Goal: Check status: Check status

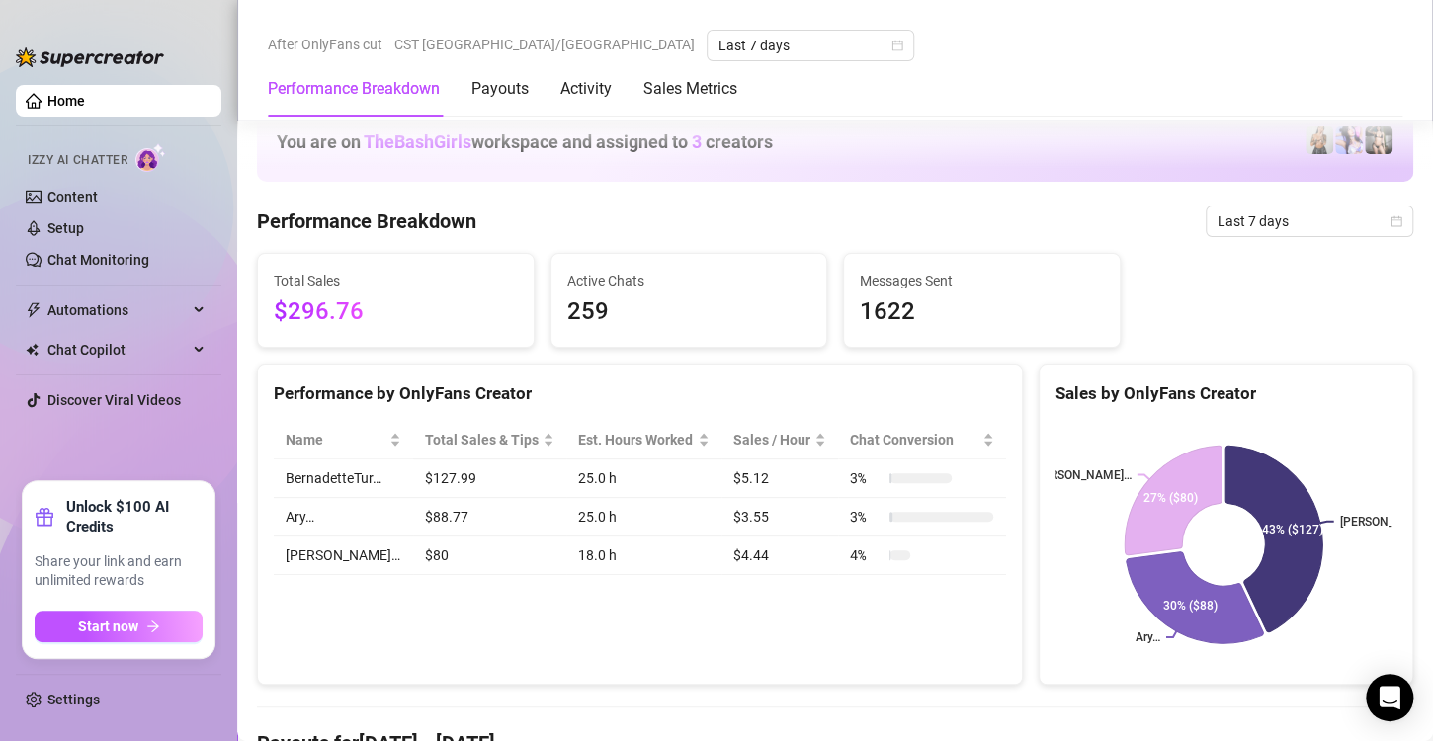
scroll to position [1255, 0]
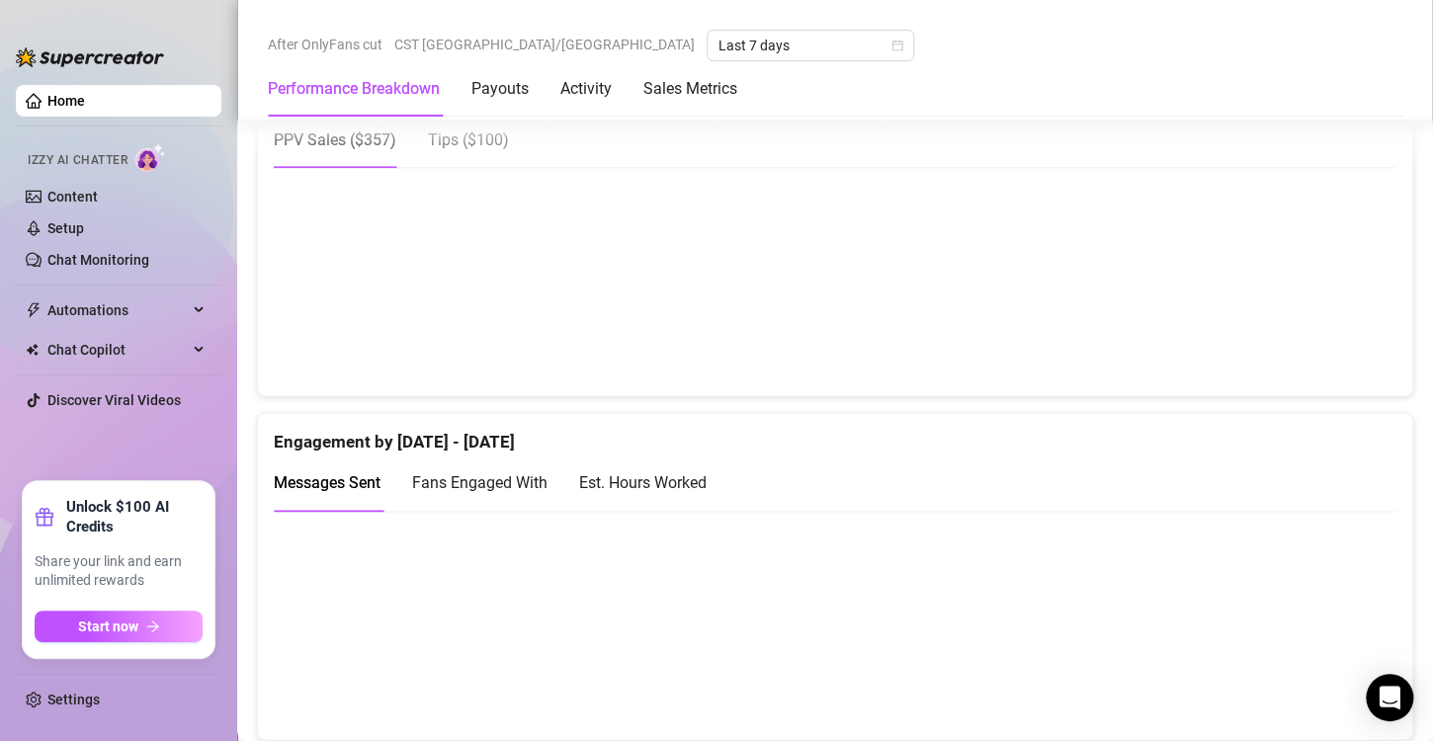
scroll to position [1068, 0]
click at [687, 479] on div "Est. Hours Worked" at bounding box center [643, 482] width 128 height 25
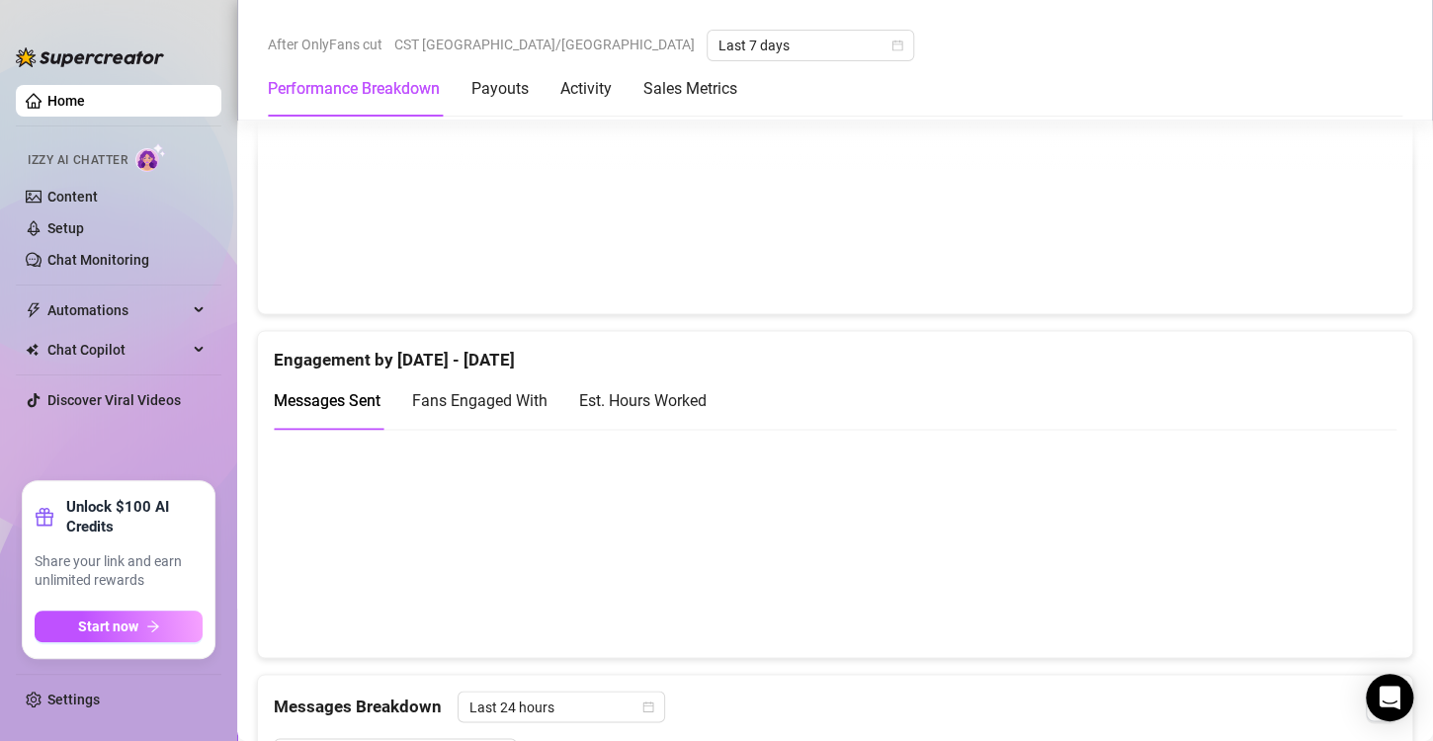
scroll to position [1122, 0]
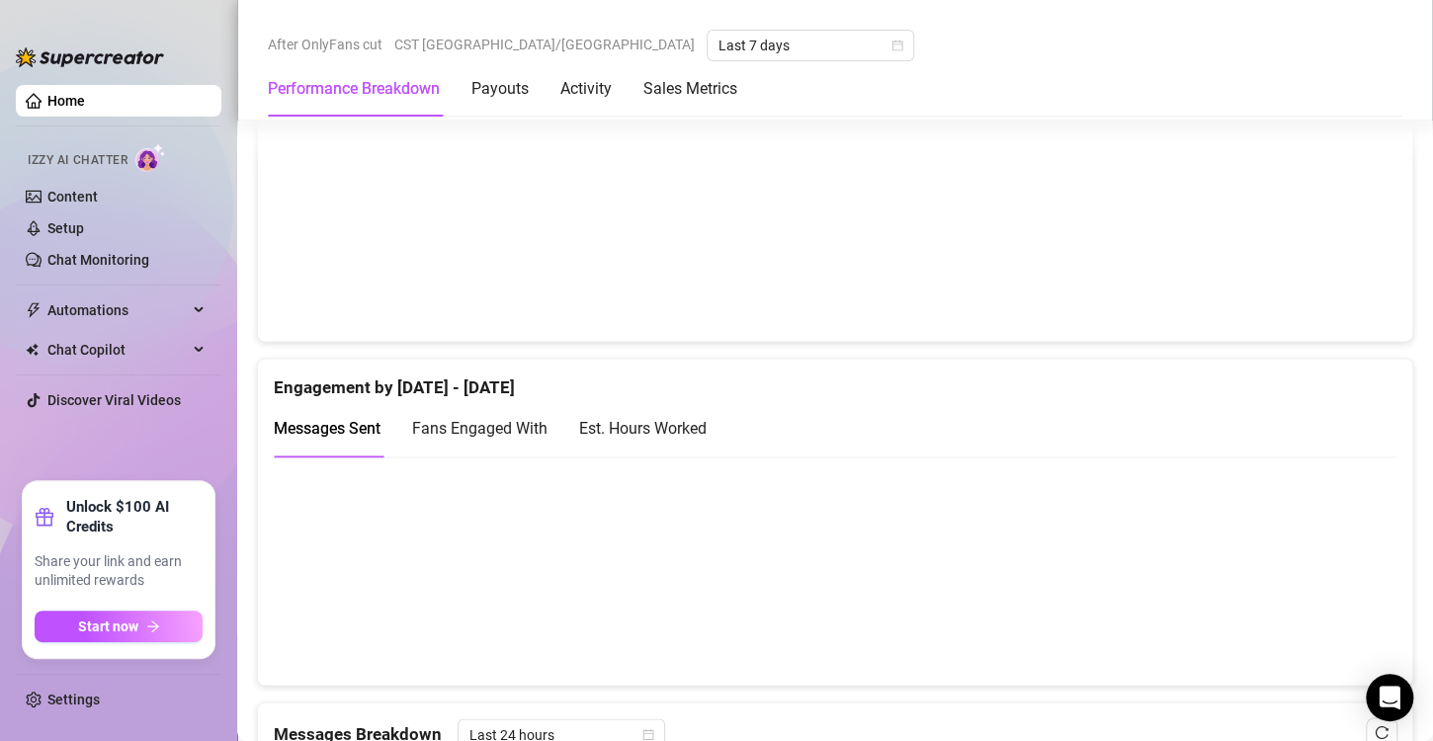
click at [664, 440] on div "Est. Hours Worked" at bounding box center [643, 428] width 128 height 56
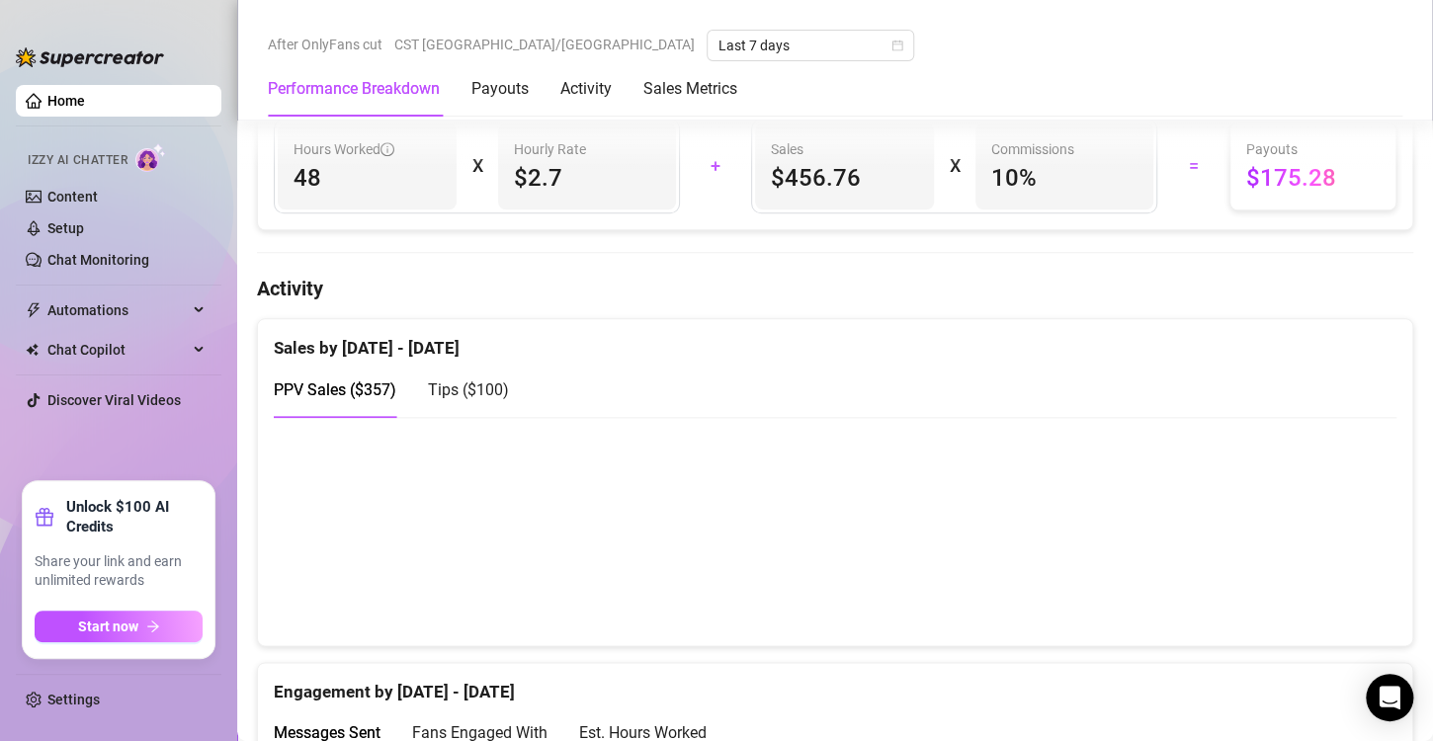
scroll to position [824, 0]
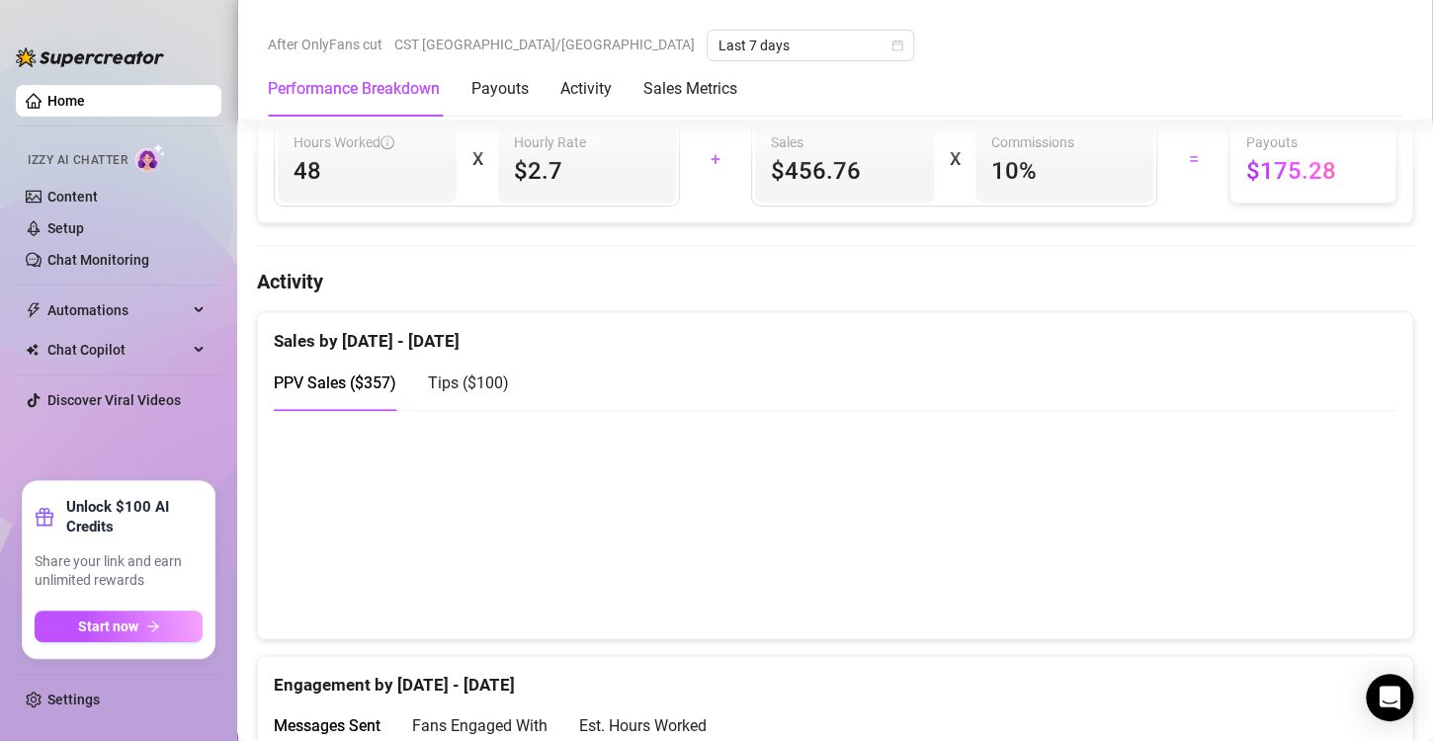
click at [495, 383] on span "Tips ( $100 )" at bounding box center [468, 383] width 81 height 19
click at [375, 375] on span "PPV Sales ( $357 )" at bounding box center [335, 383] width 123 height 19
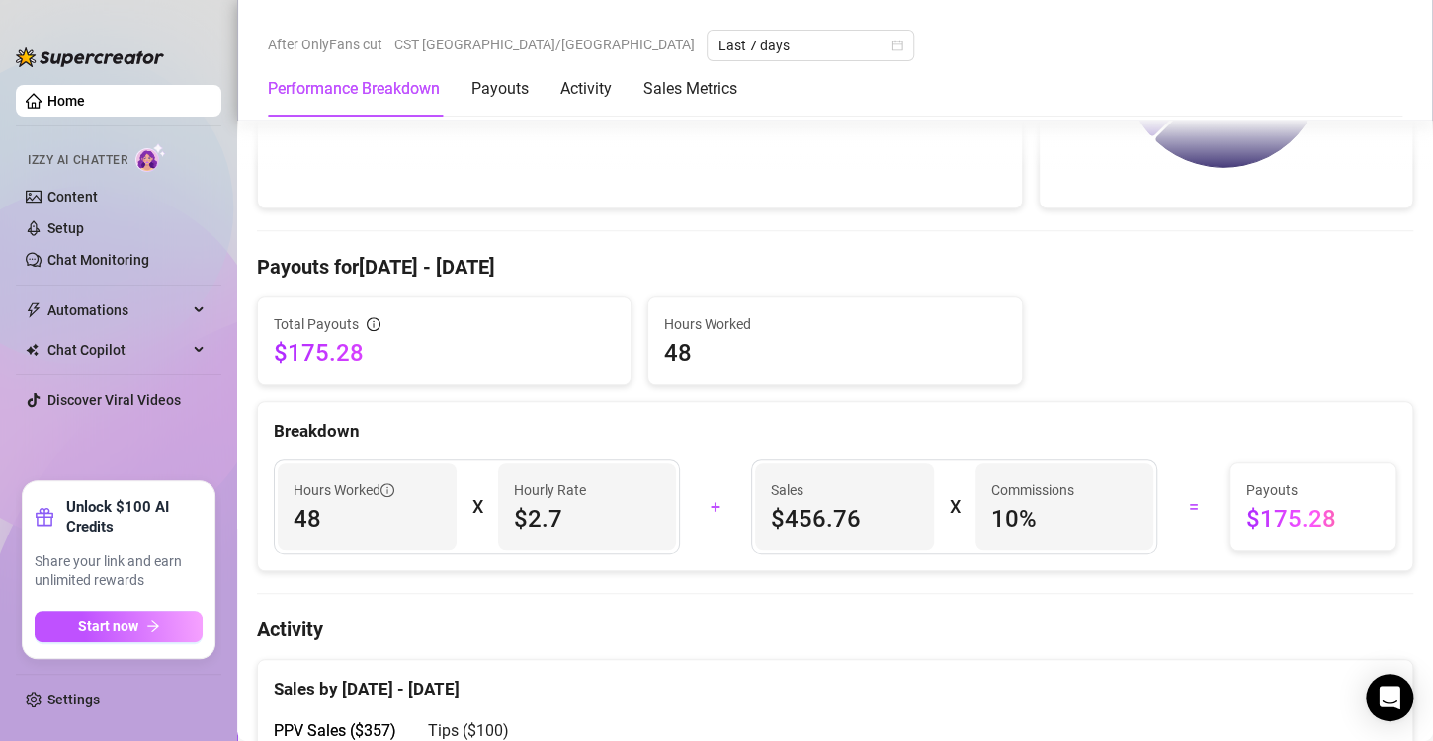
scroll to position [0, 0]
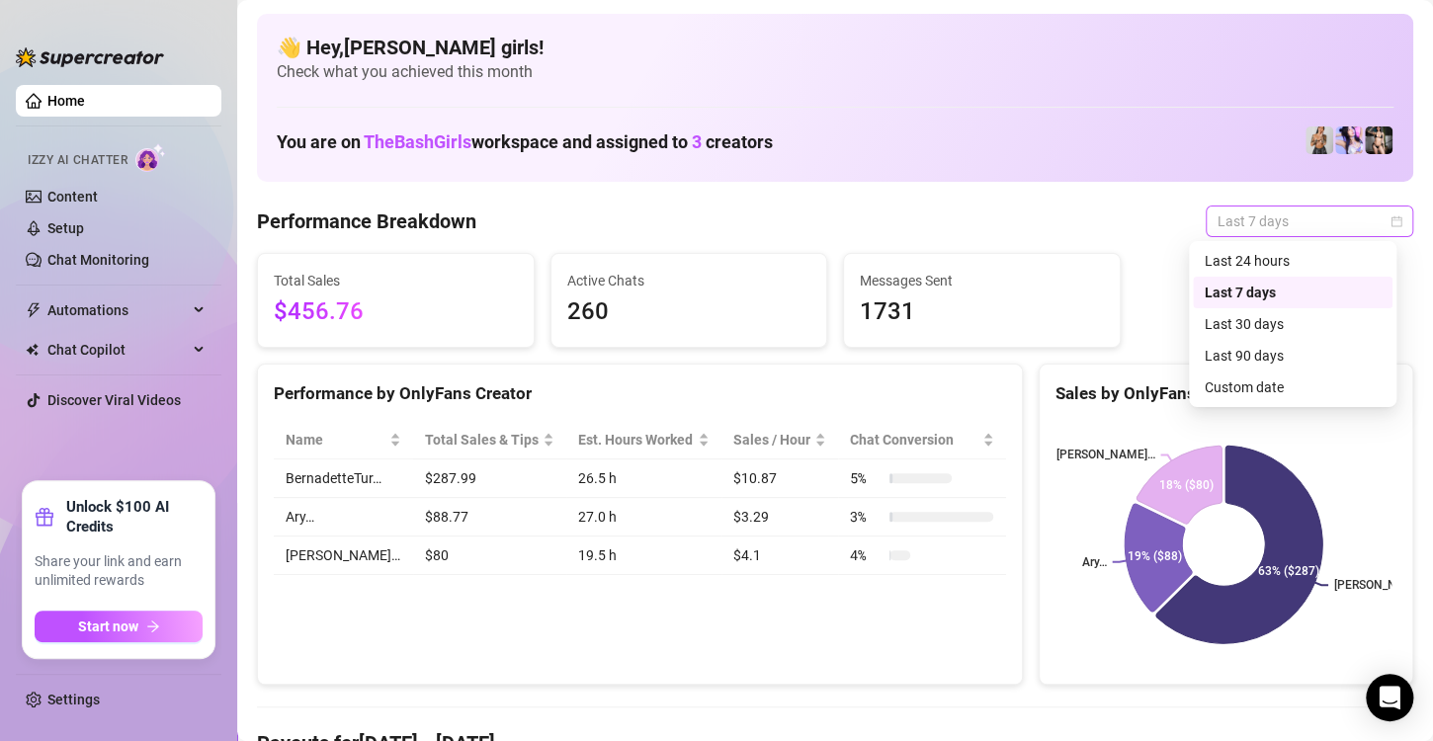
click at [1266, 225] on span "Last 7 days" at bounding box center [1310, 222] width 184 height 30
click at [1251, 391] on div "Custom date" at bounding box center [1293, 388] width 176 height 22
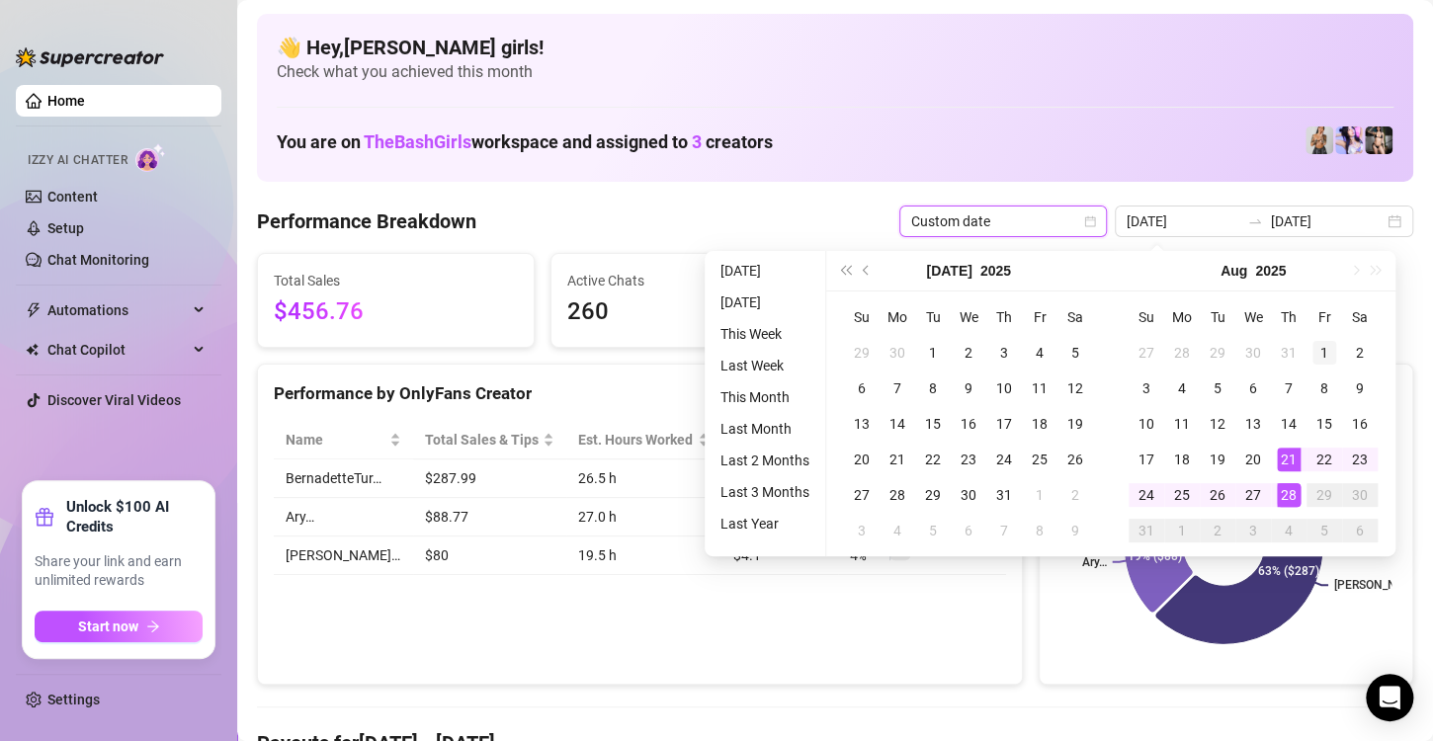
type input "2025-08-01"
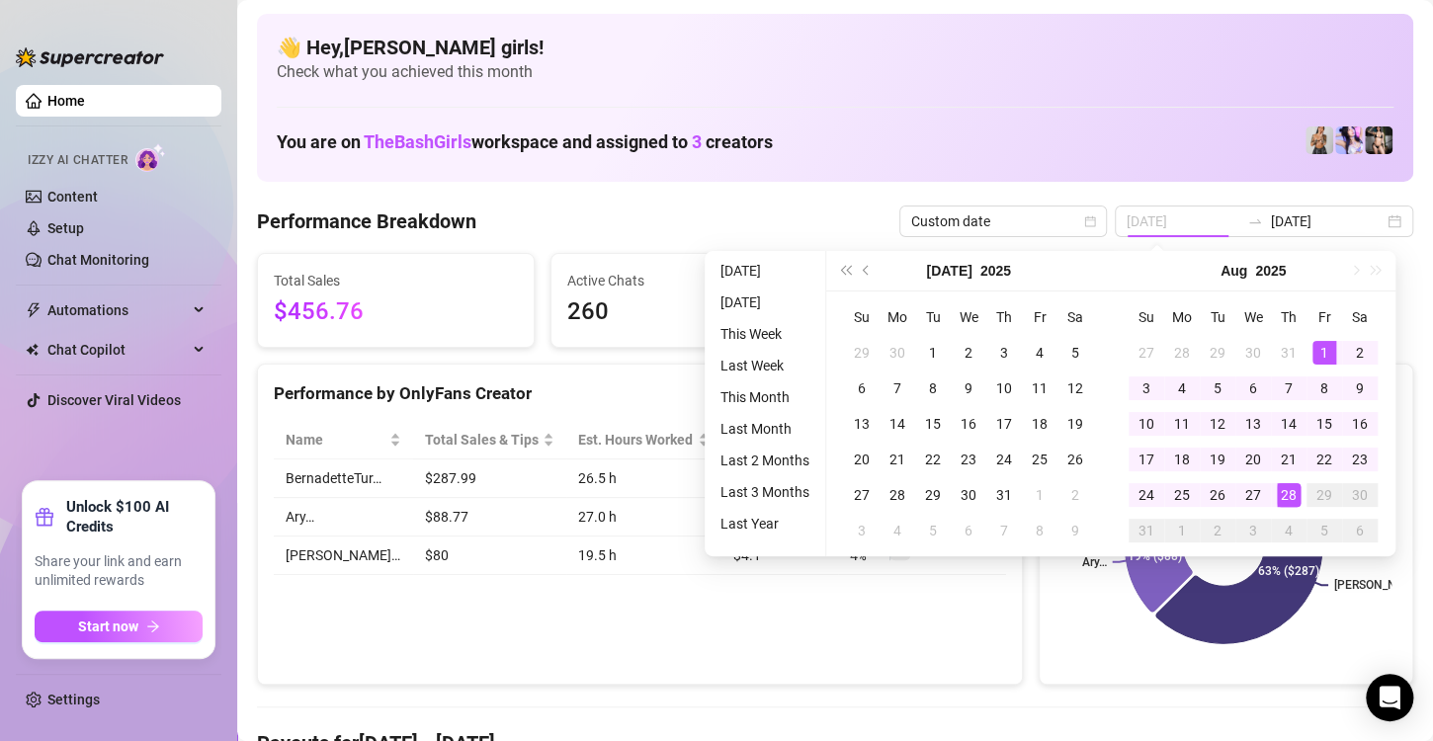
click at [1325, 339] on td "1" at bounding box center [1325, 353] width 36 height 36
type input "[DATE]"
click at [1292, 490] on div "28" at bounding box center [1289, 495] width 24 height 24
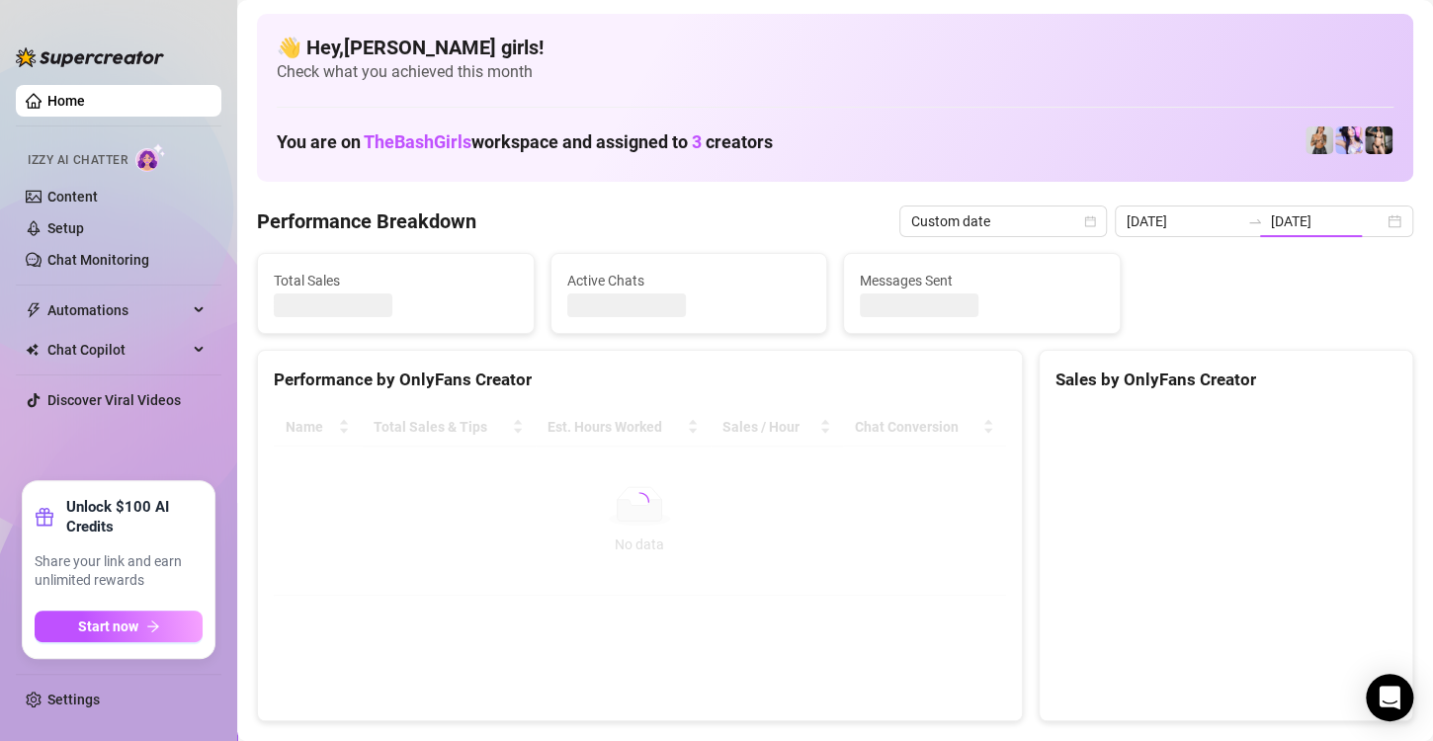
type input "[DATE]"
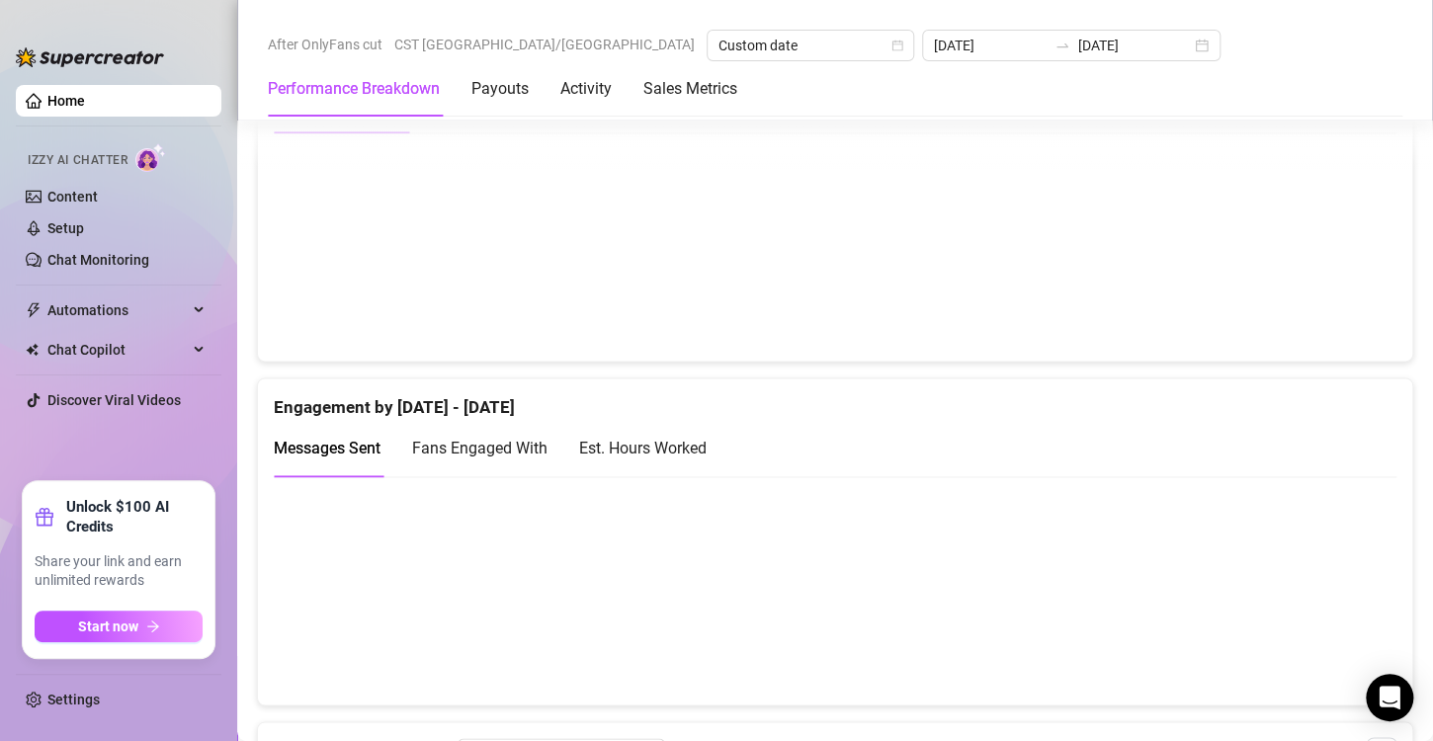
scroll to position [945, 0]
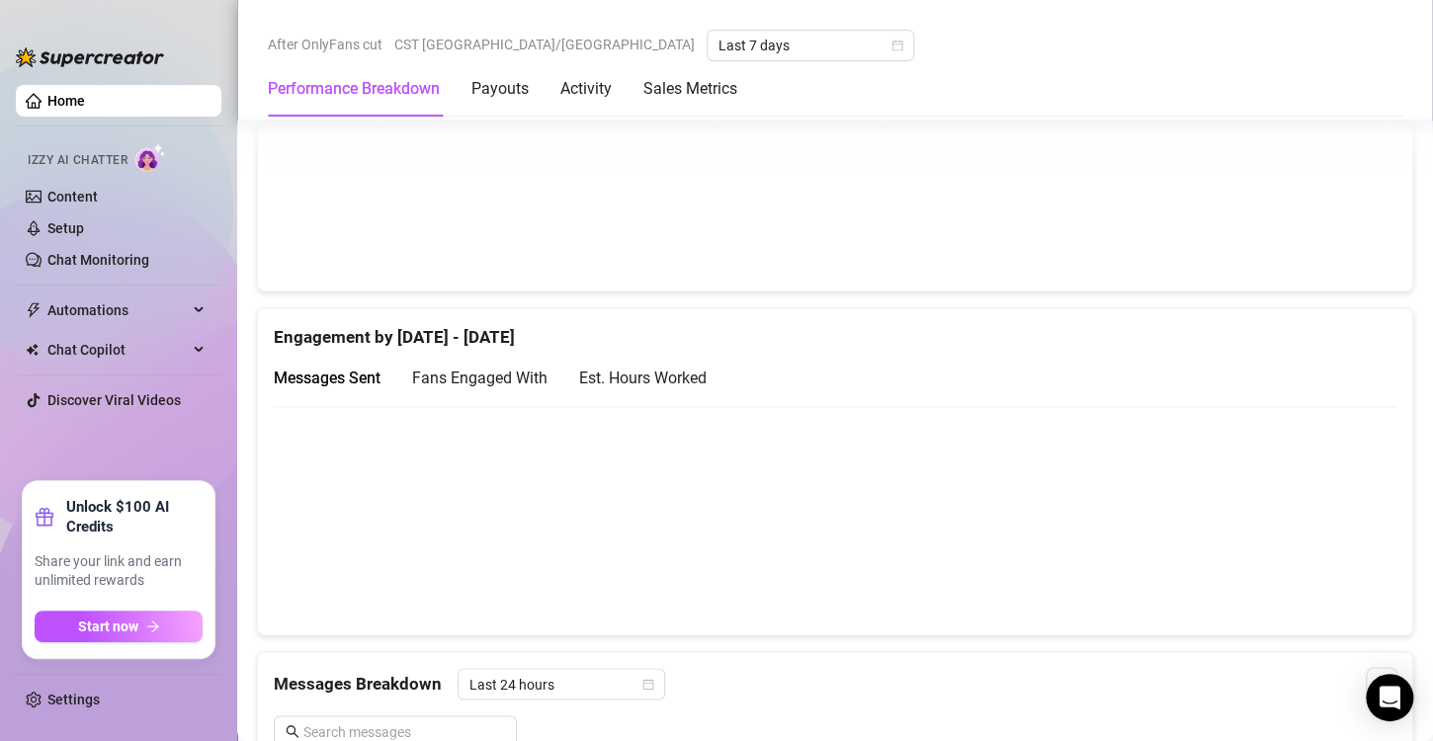
scroll to position [1123, 0]
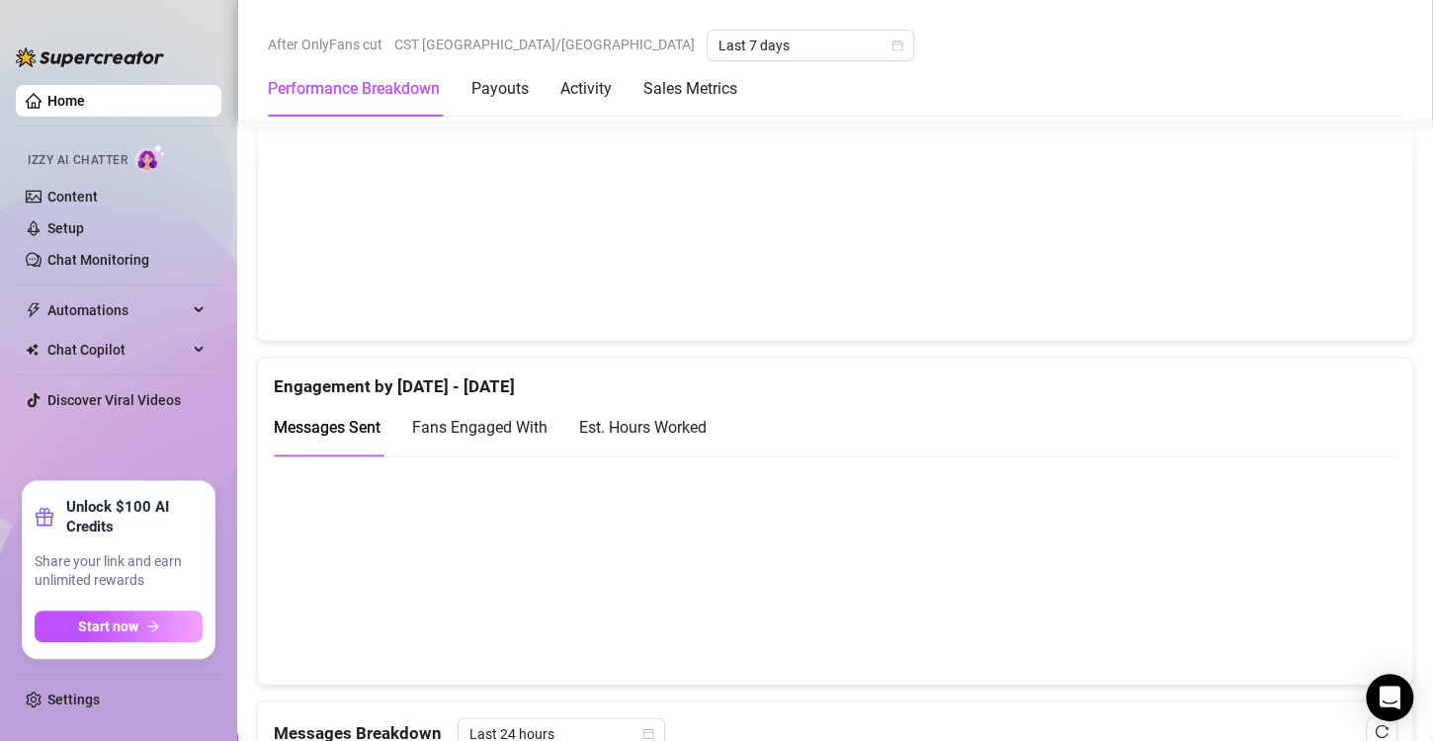
click at [668, 427] on div "Est. Hours Worked" at bounding box center [643, 427] width 128 height 25
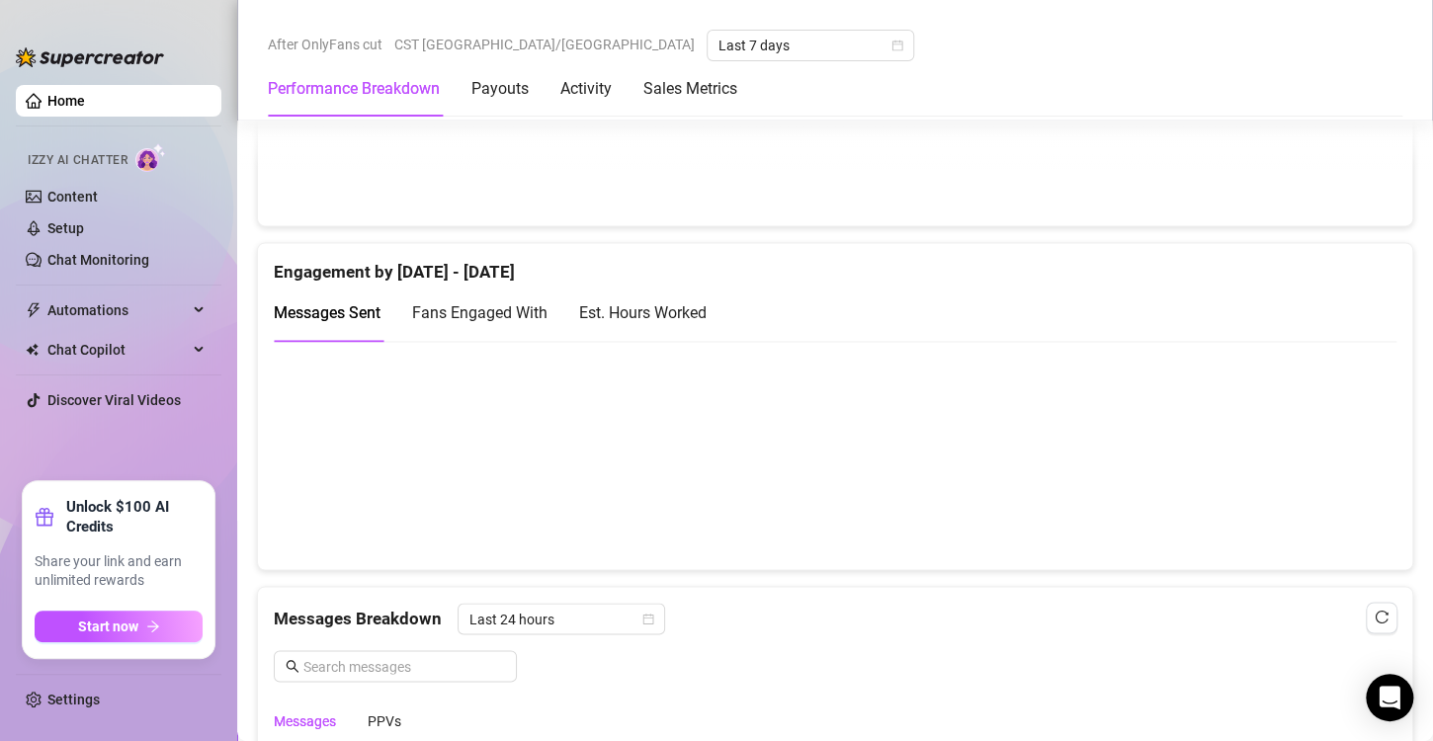
scroll to position [1237, 0]
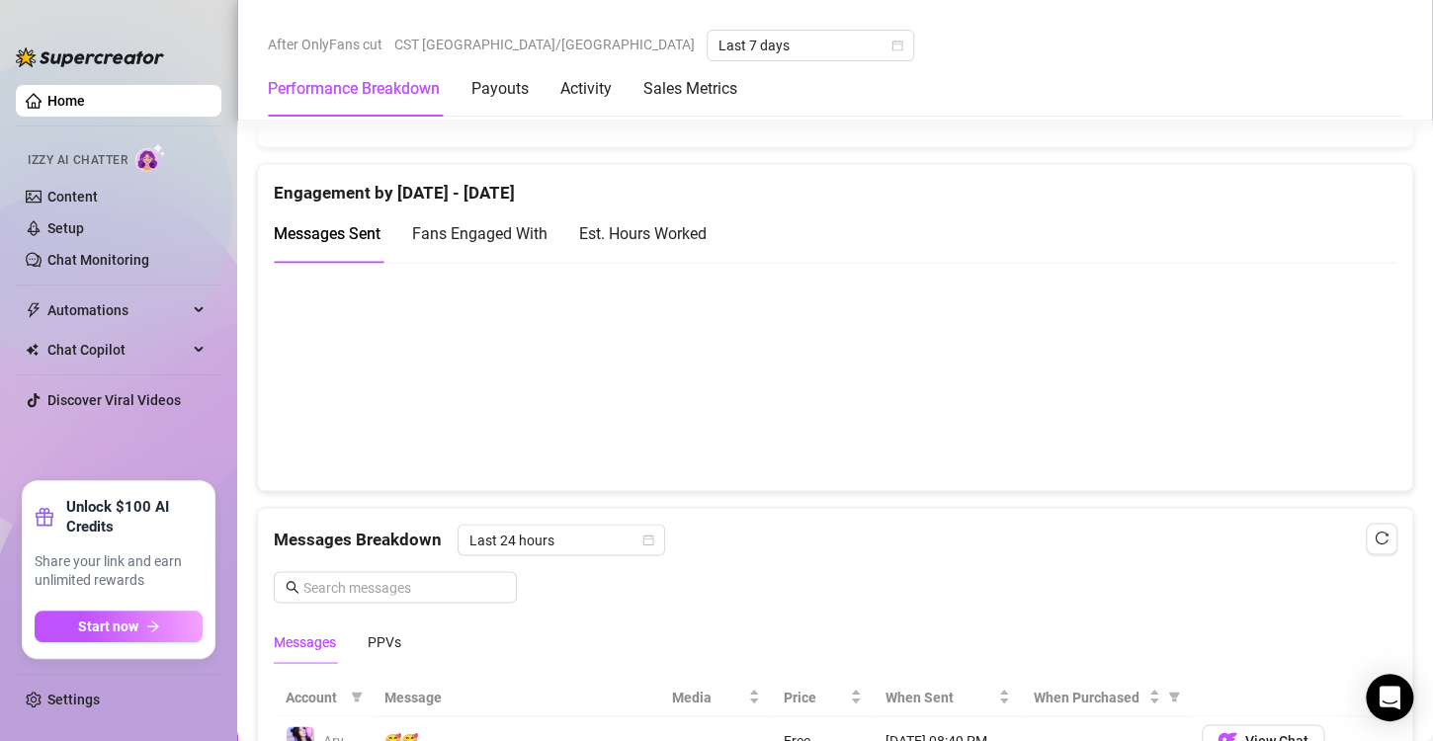
scroll to position [1372, 0]
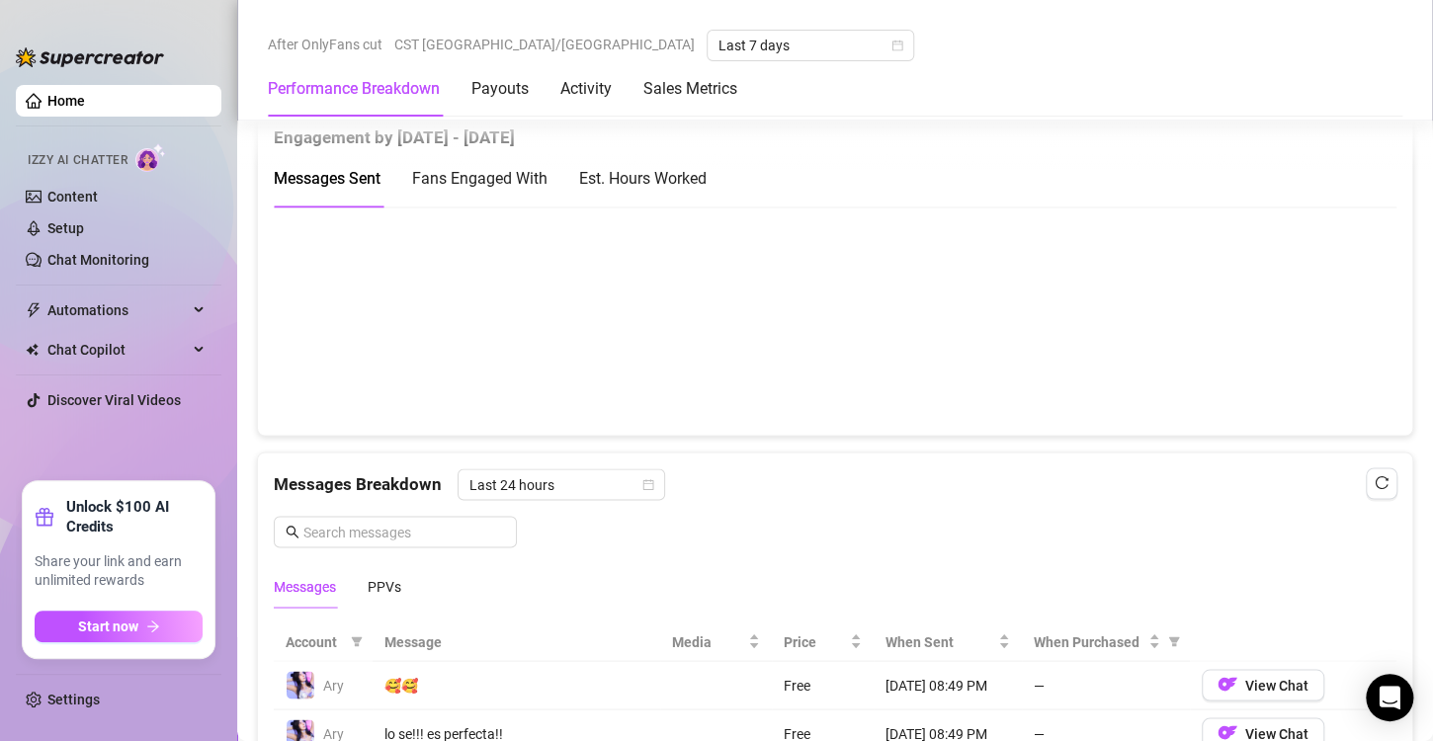
click at [668, 186] on div "Est. Hours Worked" at bounding box center [643, 178] width 128 height 25
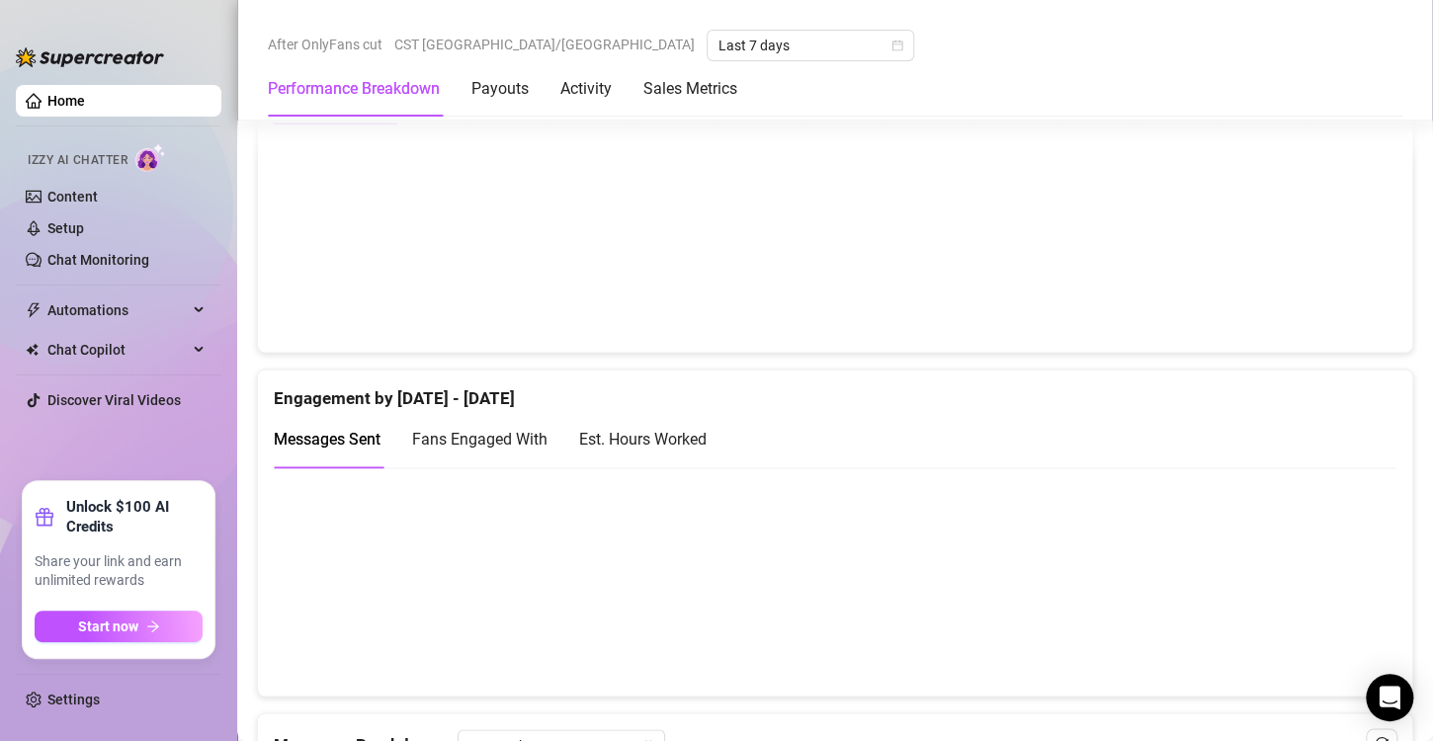
scroll to position [1112, 0]
click at [692, 431] on div "Est. Hours Worked" at bounding box center [643, 438] width 128 height 25
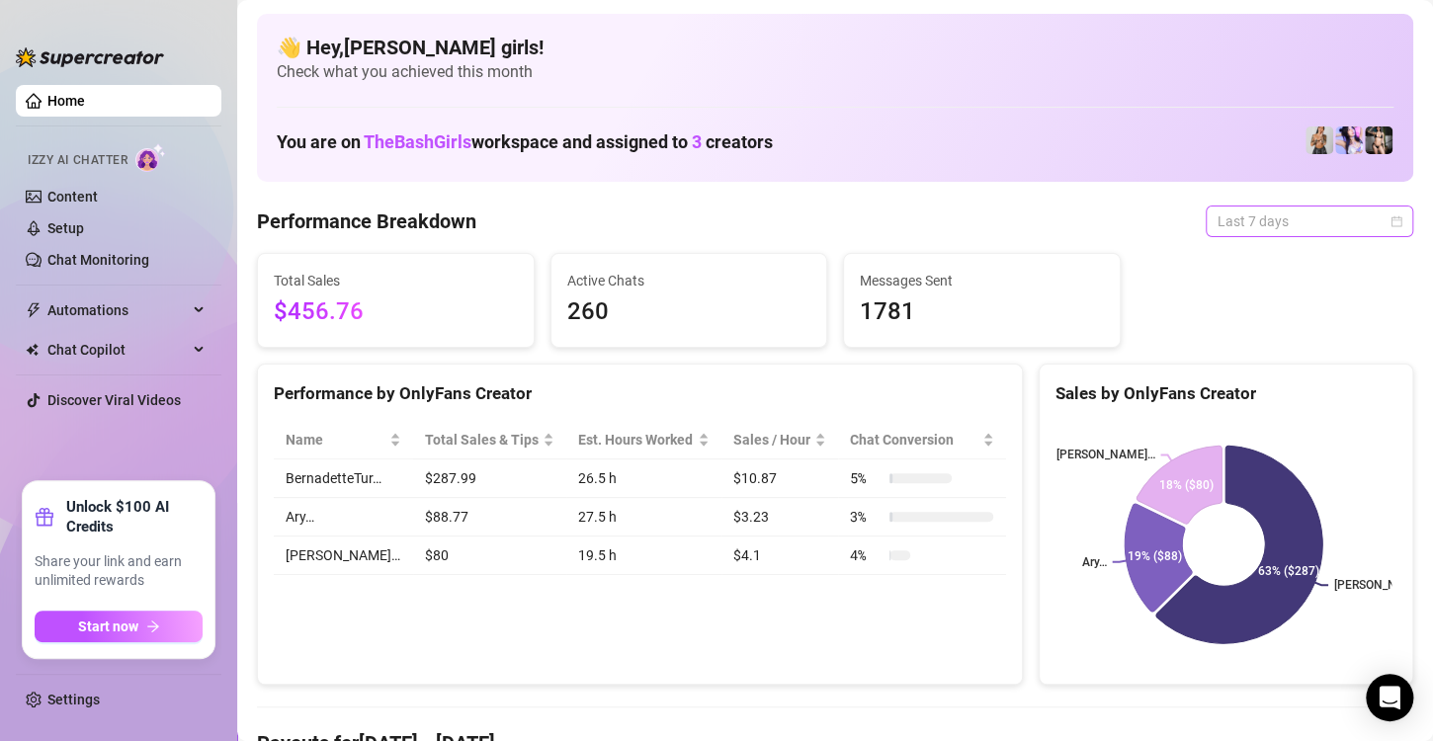
click at [1331, 220] on span "Last 7 days" at bounding box center [1310, 222] width 184 height 30
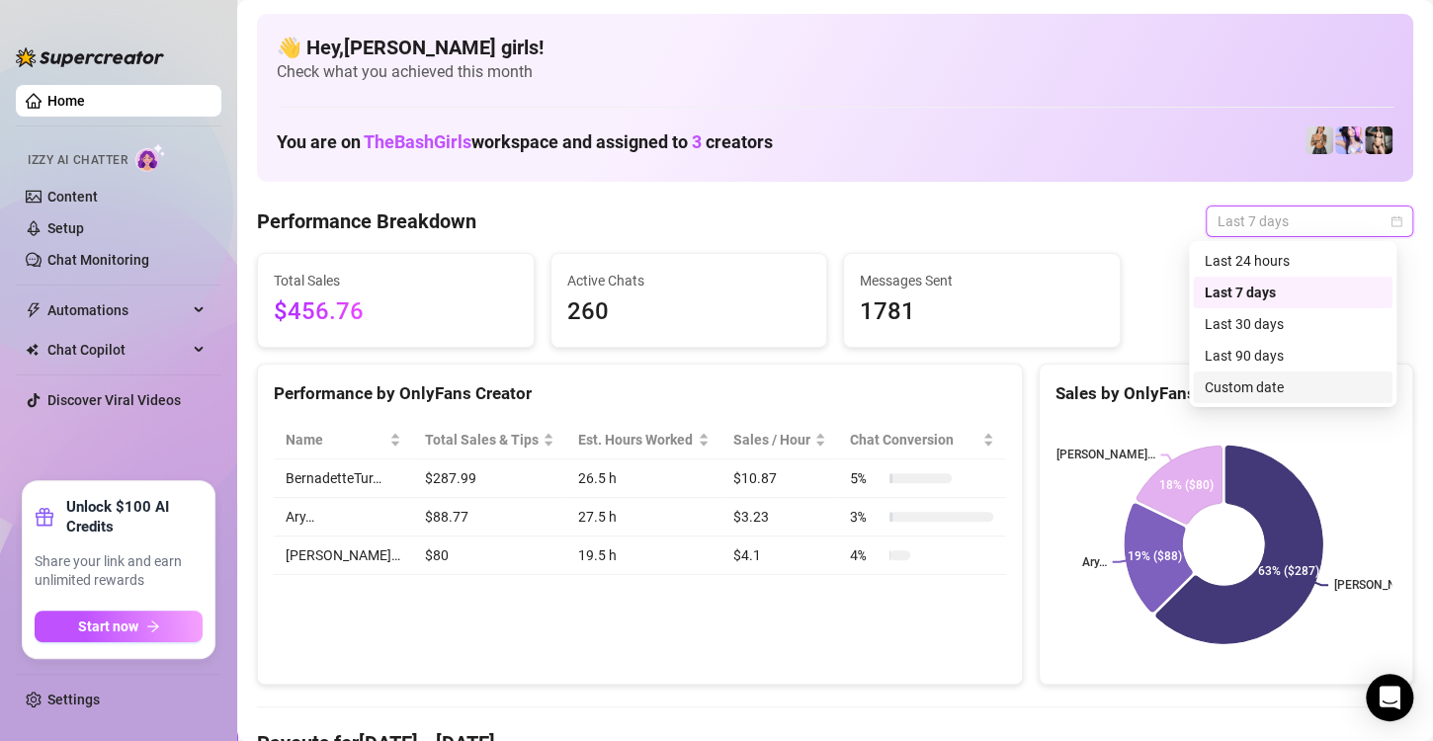
click at [1256, 385] on div "Custom date" at bounding box center [1293, 388] width 176 height 22
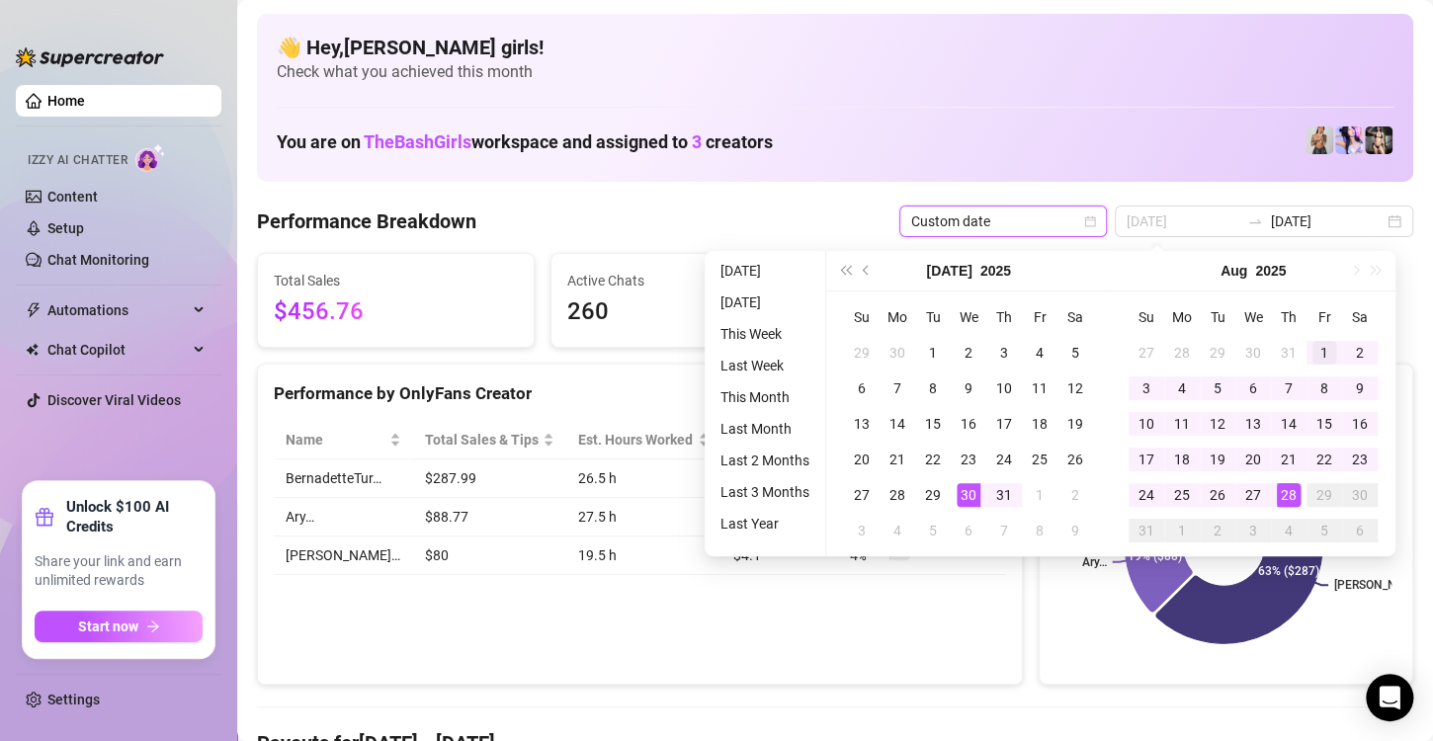
type input "[DATE]"
click at [1324, 343] on div "1" at bounding box center [1325, 353] width 24 height 24
type input "[DATE]"
click at [1290, 498] on div "28" at bounding box center [1289, 495] width 24 height 24
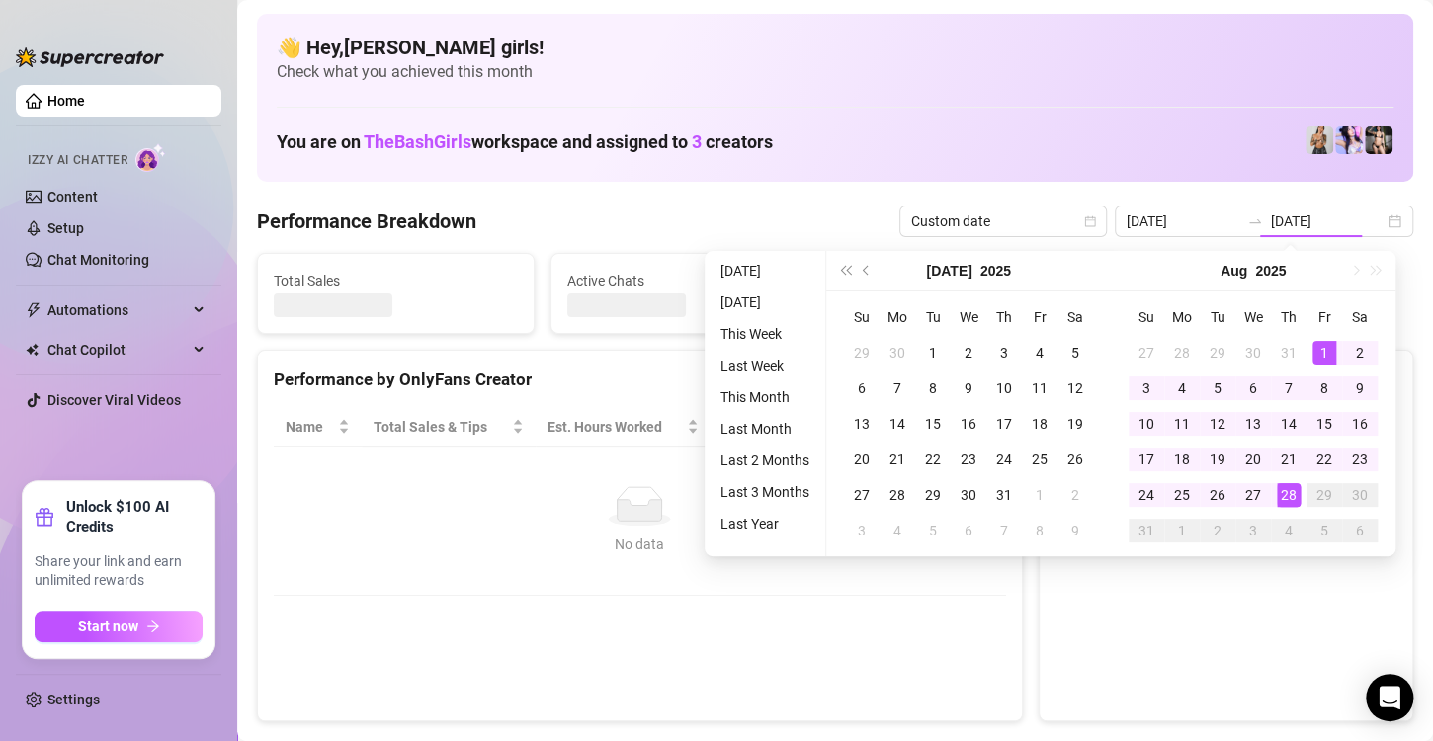
type input "[DATE]"
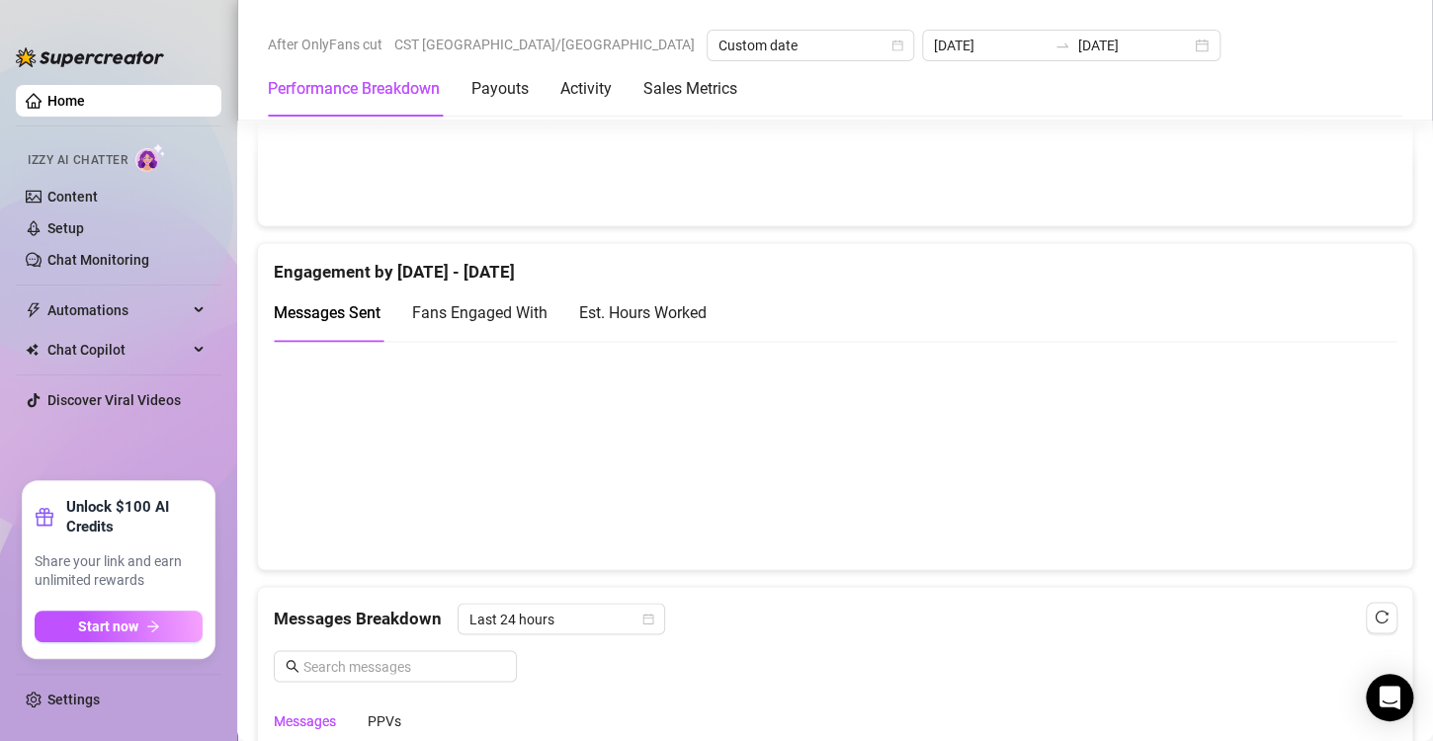
scroll to position [1243, 0]
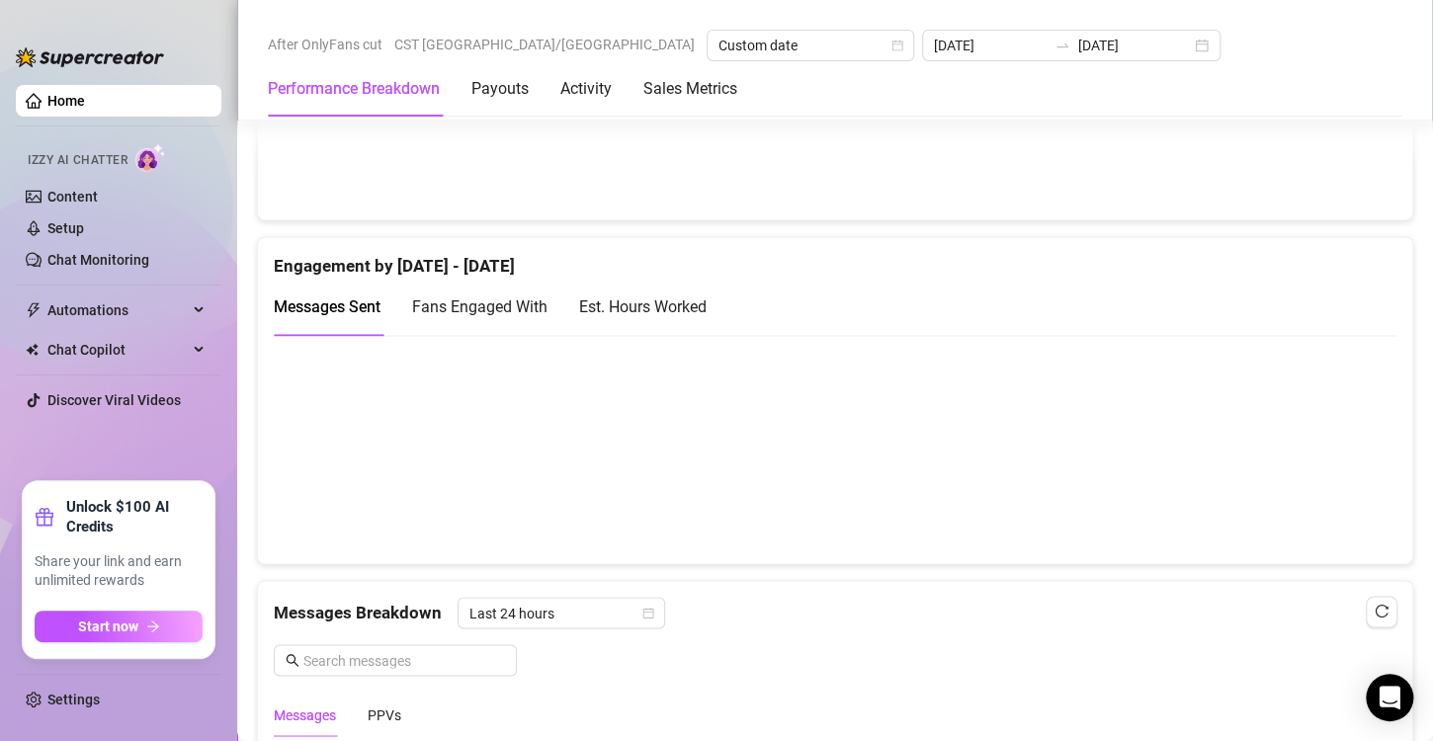
click at [472, 300] on span "Fans Engaged With" at bounding box center [479, 307] width 135 height 19
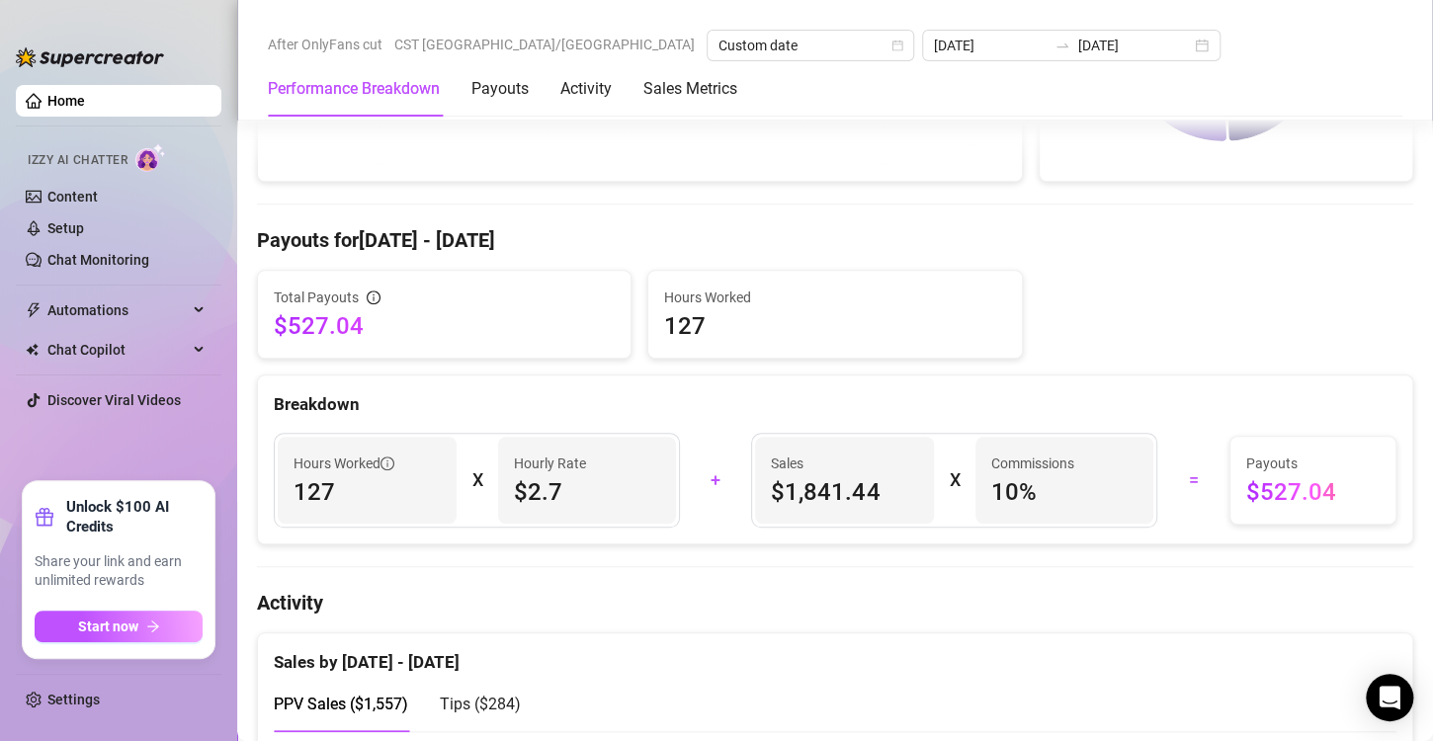
scroll to position [502, 0]
